Goal: Obtain resource: Download file/media

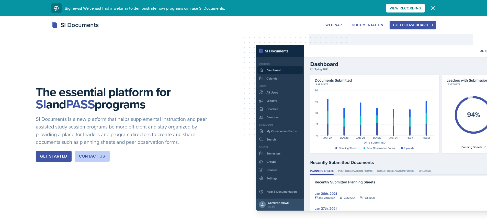
click at [398, 26] on div "Go to Dashboard" at bounding box center [412, 25] width 39 height 4
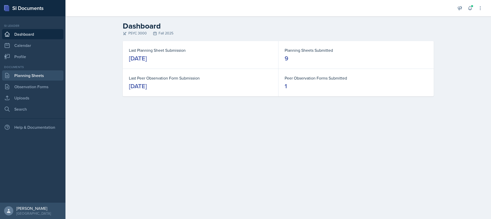
drag, startPoint x: 25, startPoint y: 76, endPoint x: 32, endPoint y: 74, distance: 7.7
click at [25, 76] on link "Planning Sheets" at bounding box center [32, 76] width 61 height 10
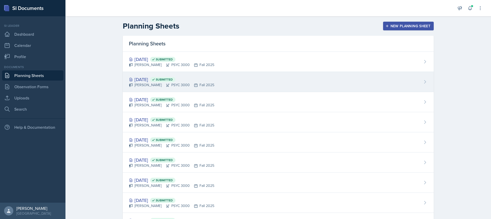
click at [172, 79] on span "Submitted" at bounding box center [164, 80] width 17 height 4
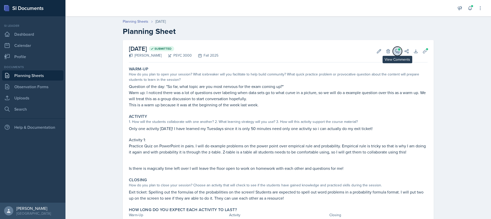
click at [392, 53] on button "View Comments" at bounding box center [396, 51] width 9 height 9
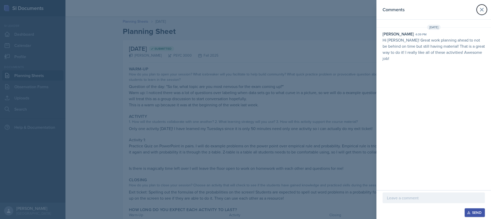
drag, startPoint x: 479, startPoint y: 8, endPoint x: 476, endPoint y: 28, distance: 20.4
click at [480, 8] on icon at bounding box center [481, 10] width 6 height 6
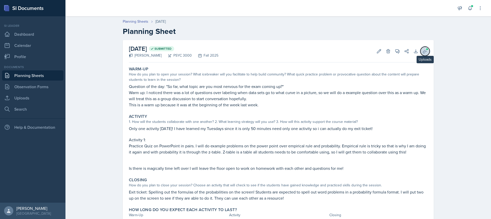
click at [423, 51] on icon at bounding box center [425, 51] width 4 height 4
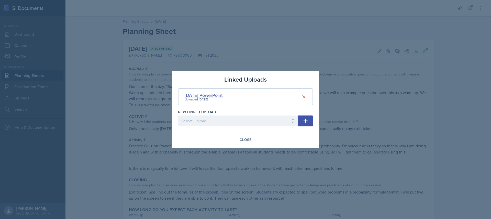
click at [194, 95] on div "[DATE] PowerPoint" at bounding box center [203, 95] width 38 height 7
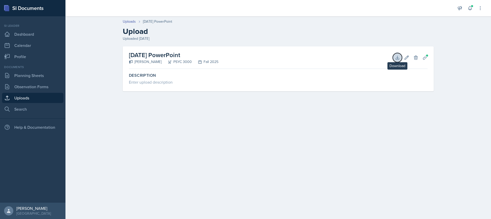
click at [400, 58] on button "Download" at bounding box center [396, 57] width 9 height 9
click at [476, 101] on div "Uploads [DATE] PowerPoint Upload Uploaded Sep 14th, [DATE] PowerPoint [PERSON_N…" at bounding box center [277, 59] width 425 height 90
click at [26, 75] on link "Planning Sheets" at bounding box center [32, 76] width 61 height 10
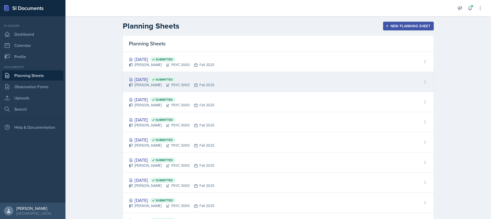
click at [135, 81] on div "[DATE] Submitted" at bounding box center [171, 79] width 85 height 7
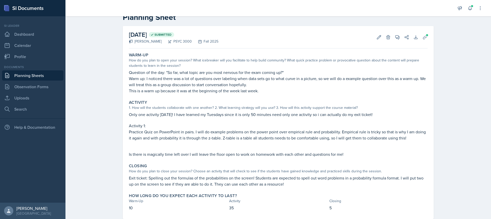
scroll to position [26, 0]
